Goal: Navigation & Orientation: Find specific page/section

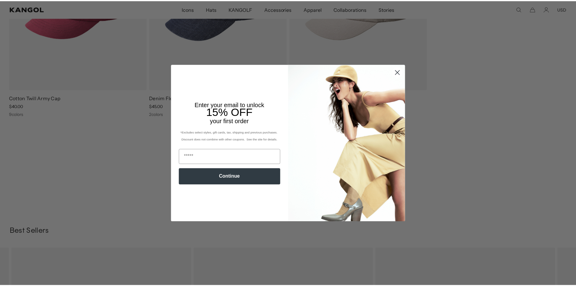
scroll to position [0, 125]
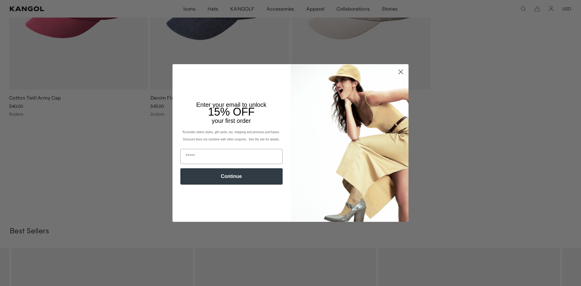
click at [399, 73] on icon "Close dialog" at bounding box center [401, 72] width 4 height 4
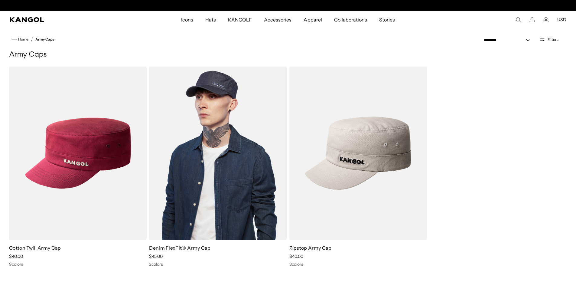
scroll to position [0, 0]
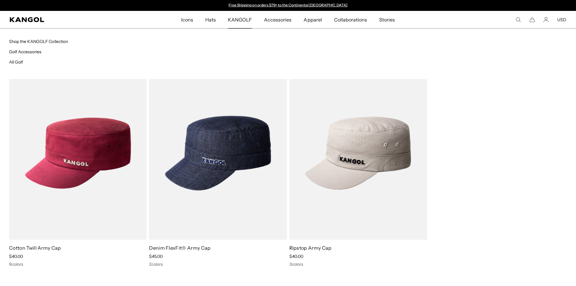
click at [251, 19] on span "KANGOLF" at bounding box center [240, 20] width 24 height 18
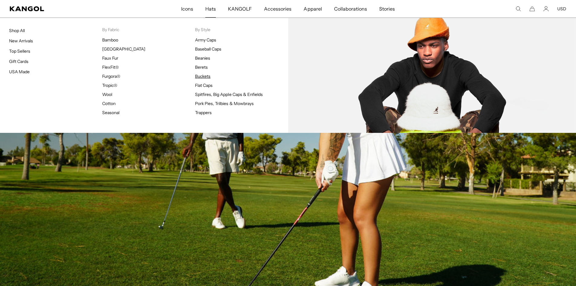
click at [208, 75] on link "Buckets" at bounding box center [202, 76] width 15 height 5
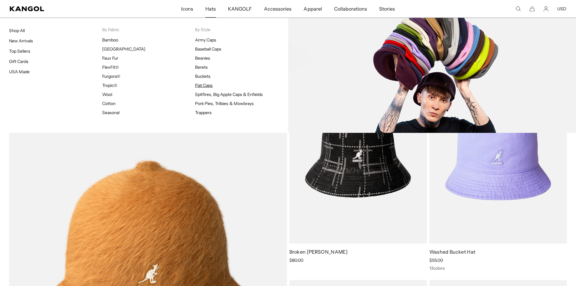
click at [203, 86] on link "Flat Caps" at bounding box center [204, 85] width 18 height 5
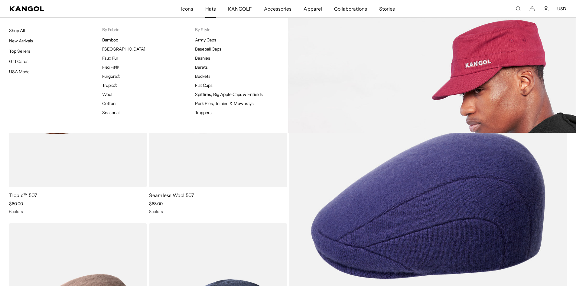
click at [211, 39] on link "Army Caps" at bounding box center [205, 39] width 21 height 5
